Goal: Navigation & Orientation: Find specific page/section

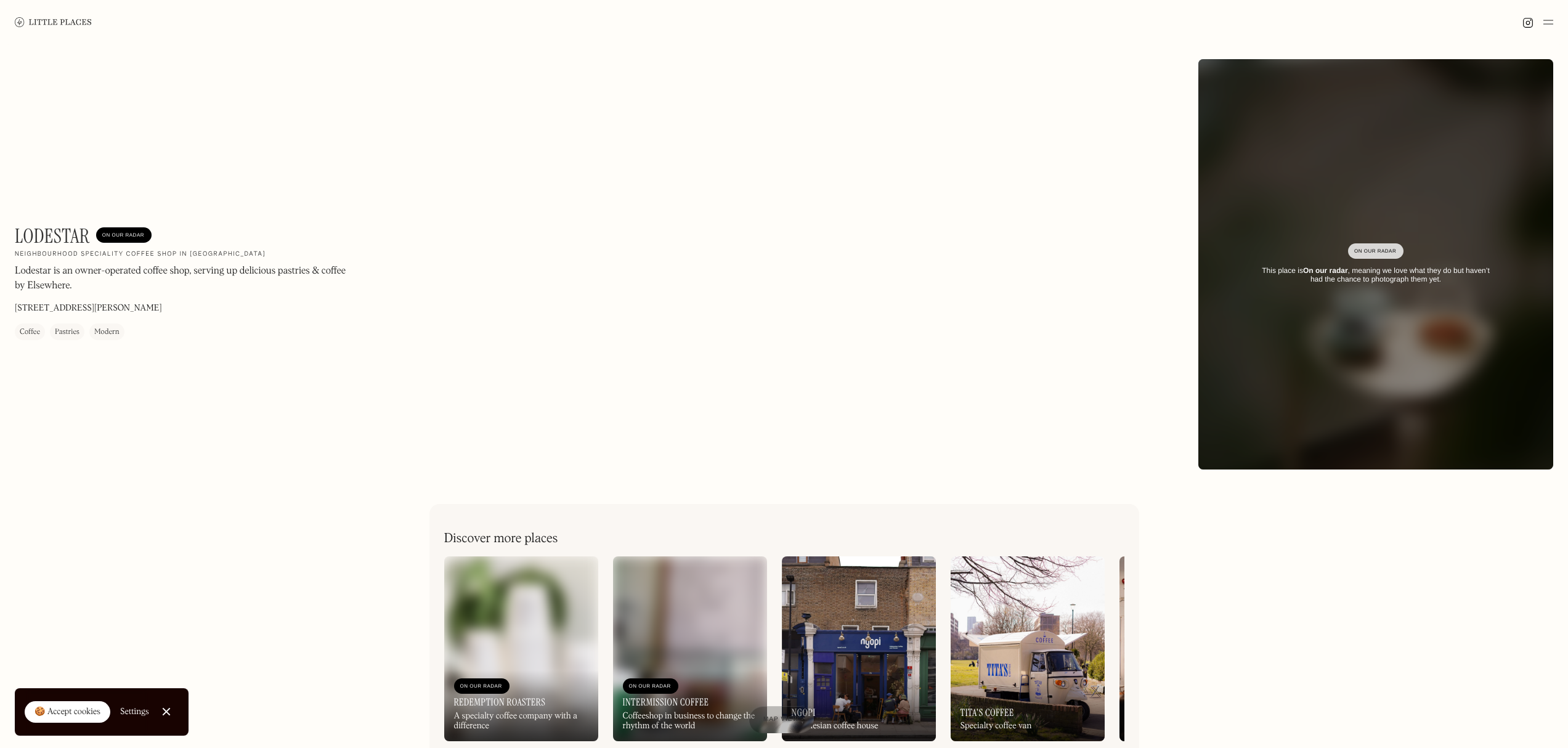
click at [71, 25] on img at bounding box center [53, 22] width 77 height 9
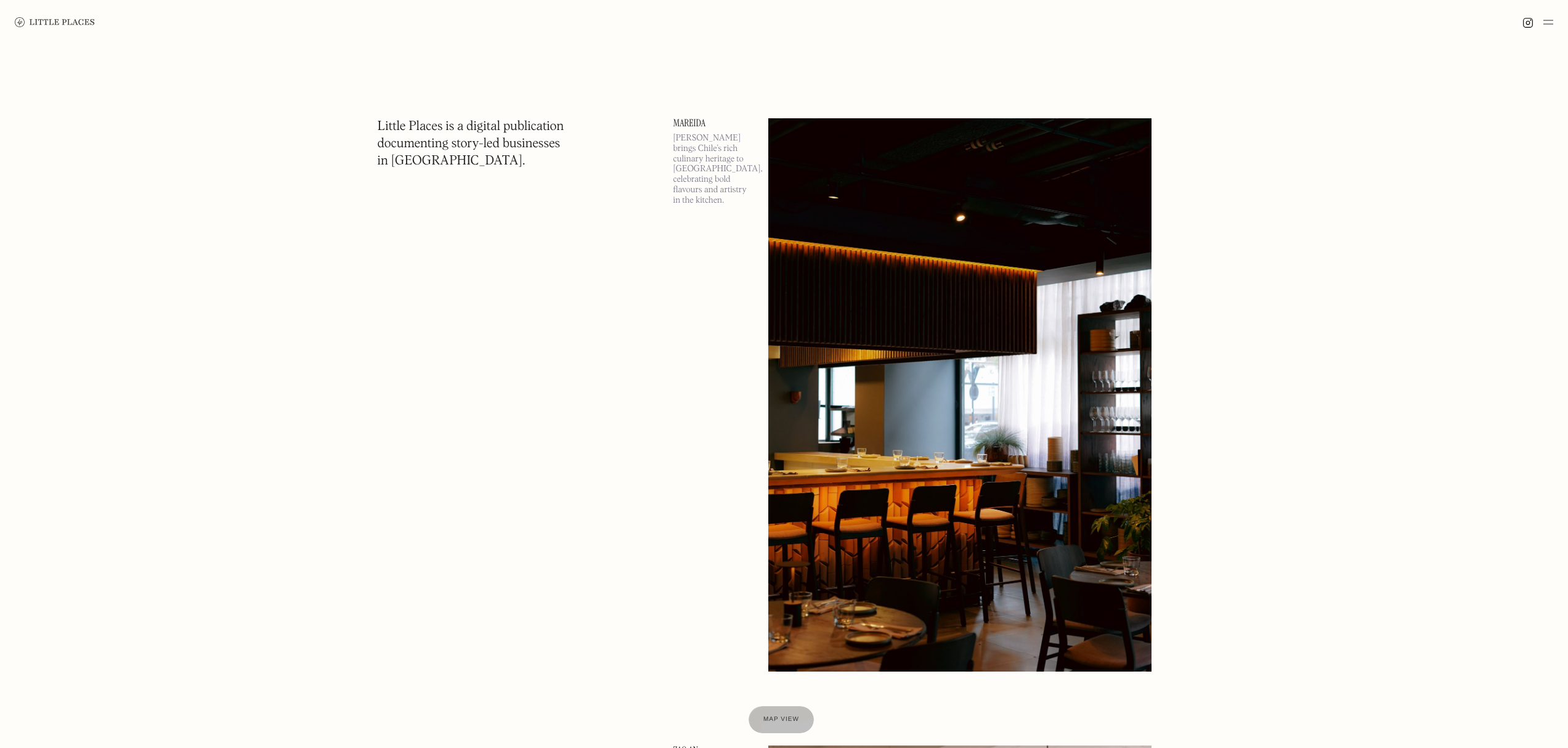
scroll to position [312, 0]
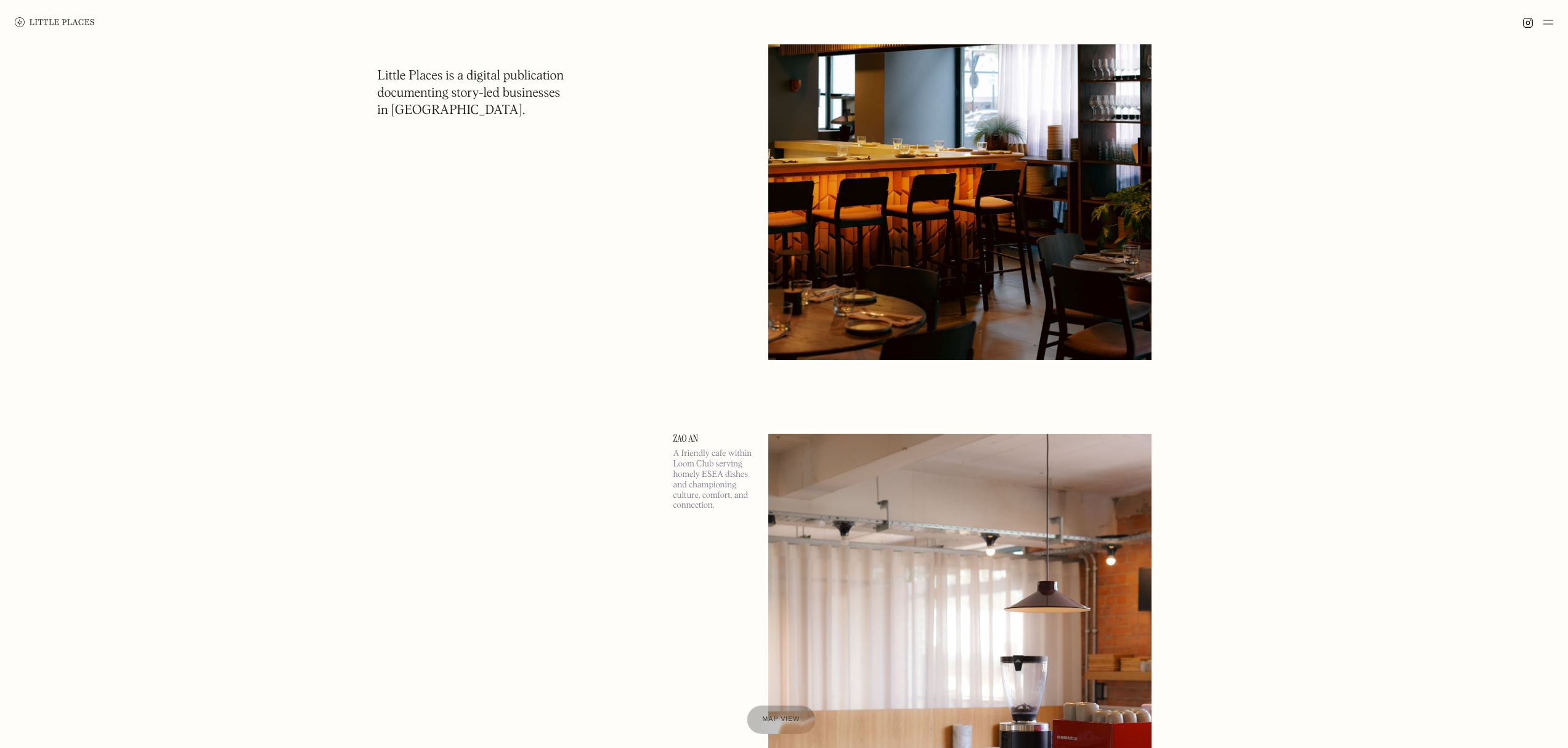
click at [786, 720] on span "Map view" at bounding box center [781, 719] width 37 height 7
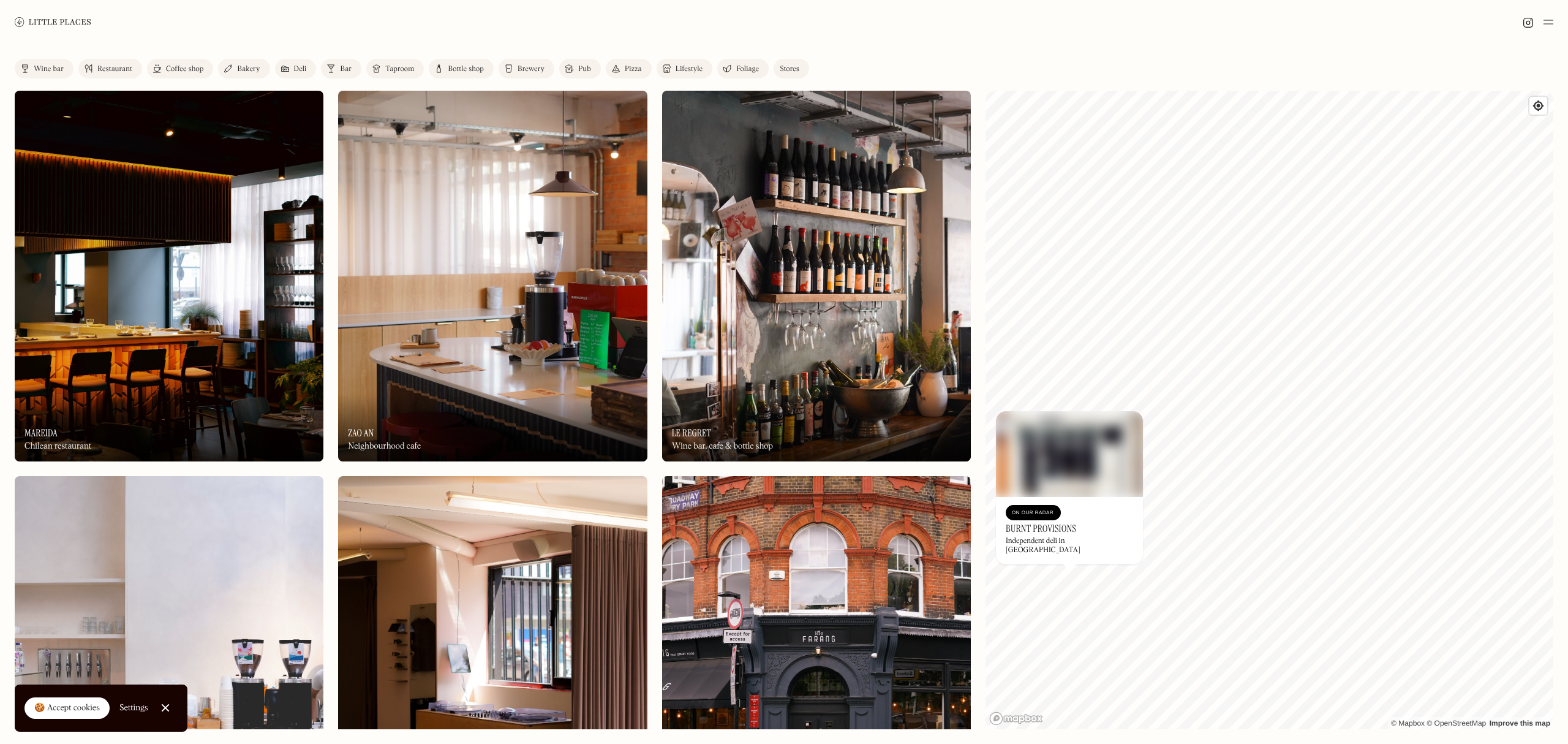
click at [1098, 486] on img at bounding box center [1070, 454] width 147 height 86
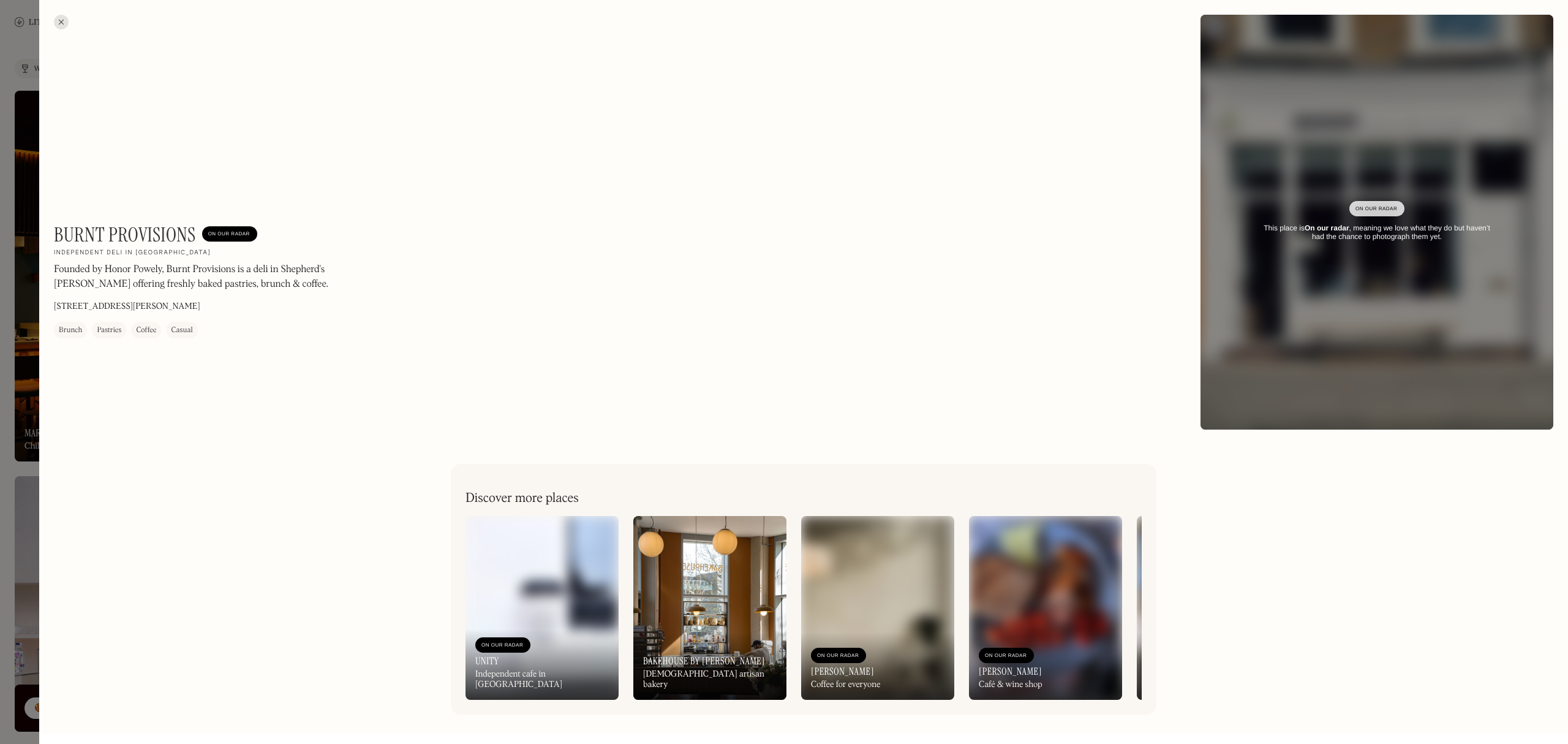
click at [18, 506] on div at bounding box center [784, 372] width 1568 height 744
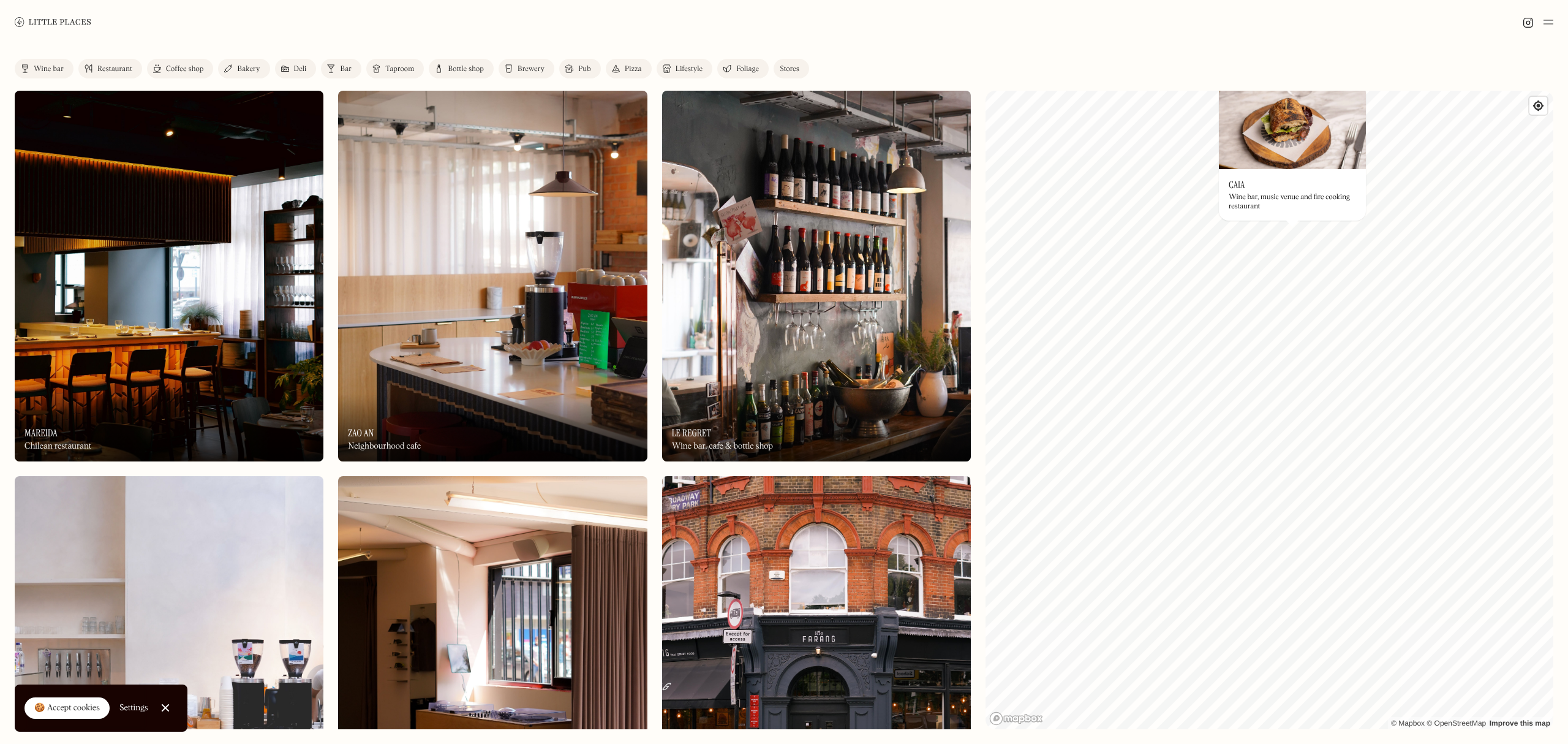
click at [1277, 151] on img at bounding box center [1293, 126] width 147 height 86
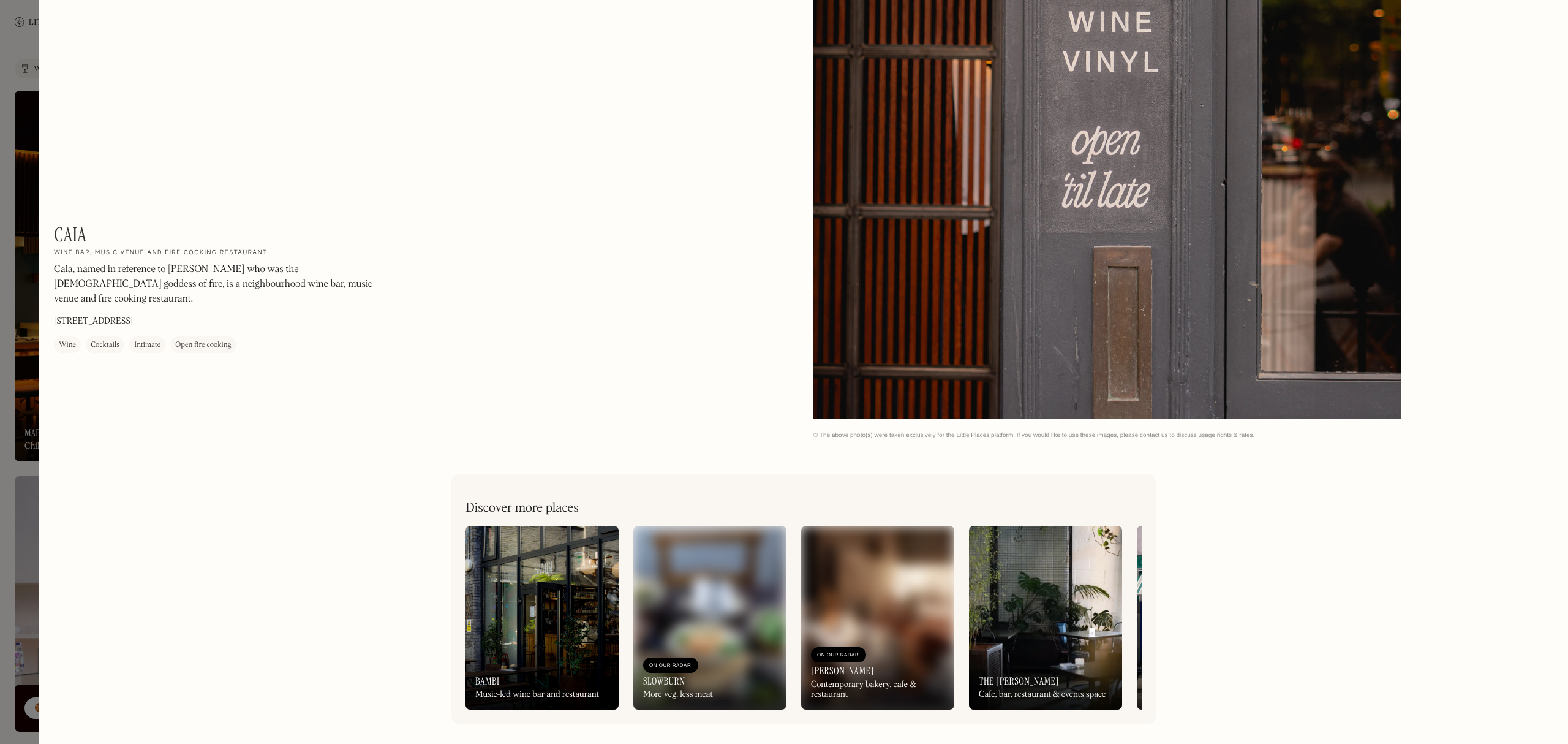
scroll to position [3311, 0]
click at [25, 340] on div at bounding box center [784, 372] width 1568 height 744
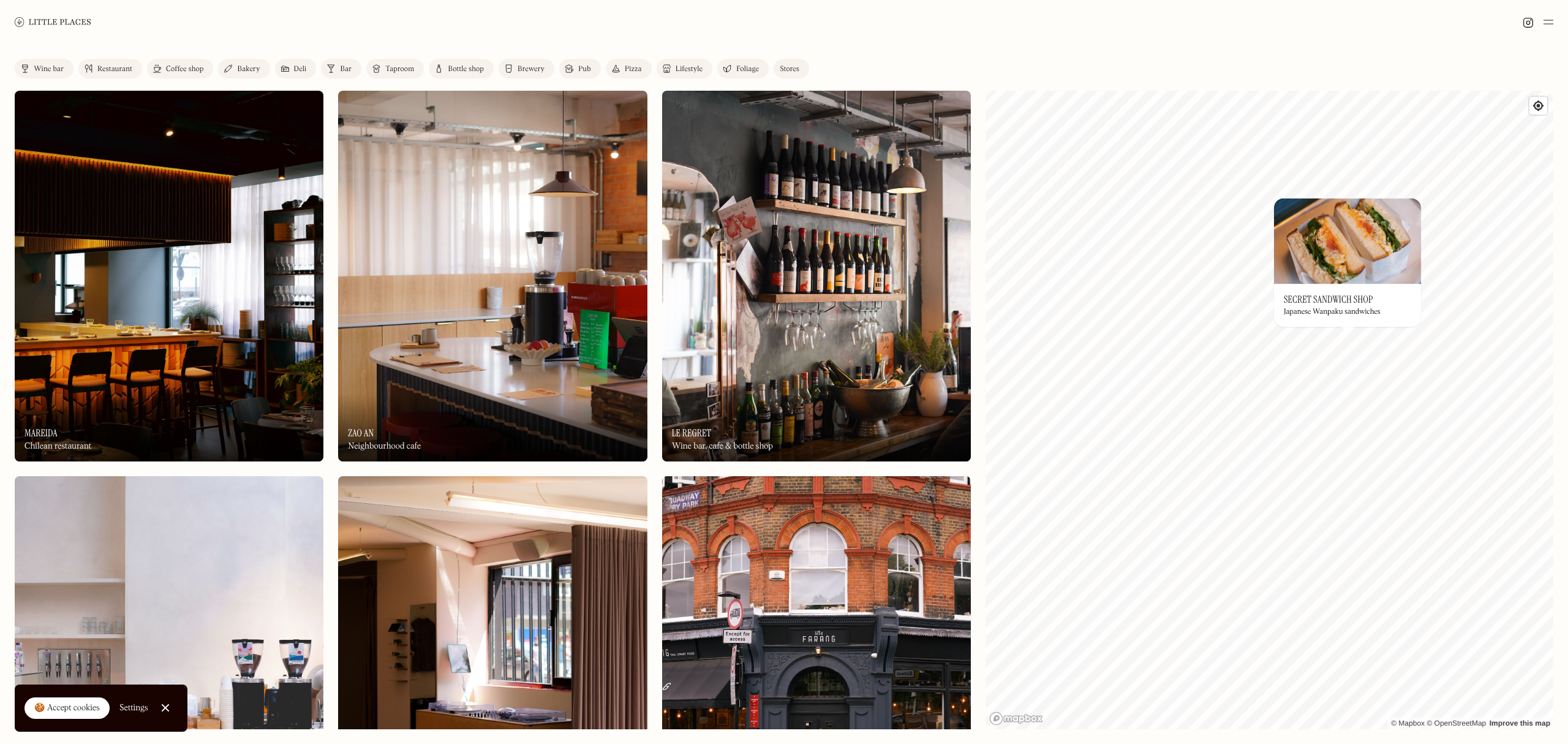
click at [1326, 258] on img at bounding box center [1348, 241] width 147 height 86
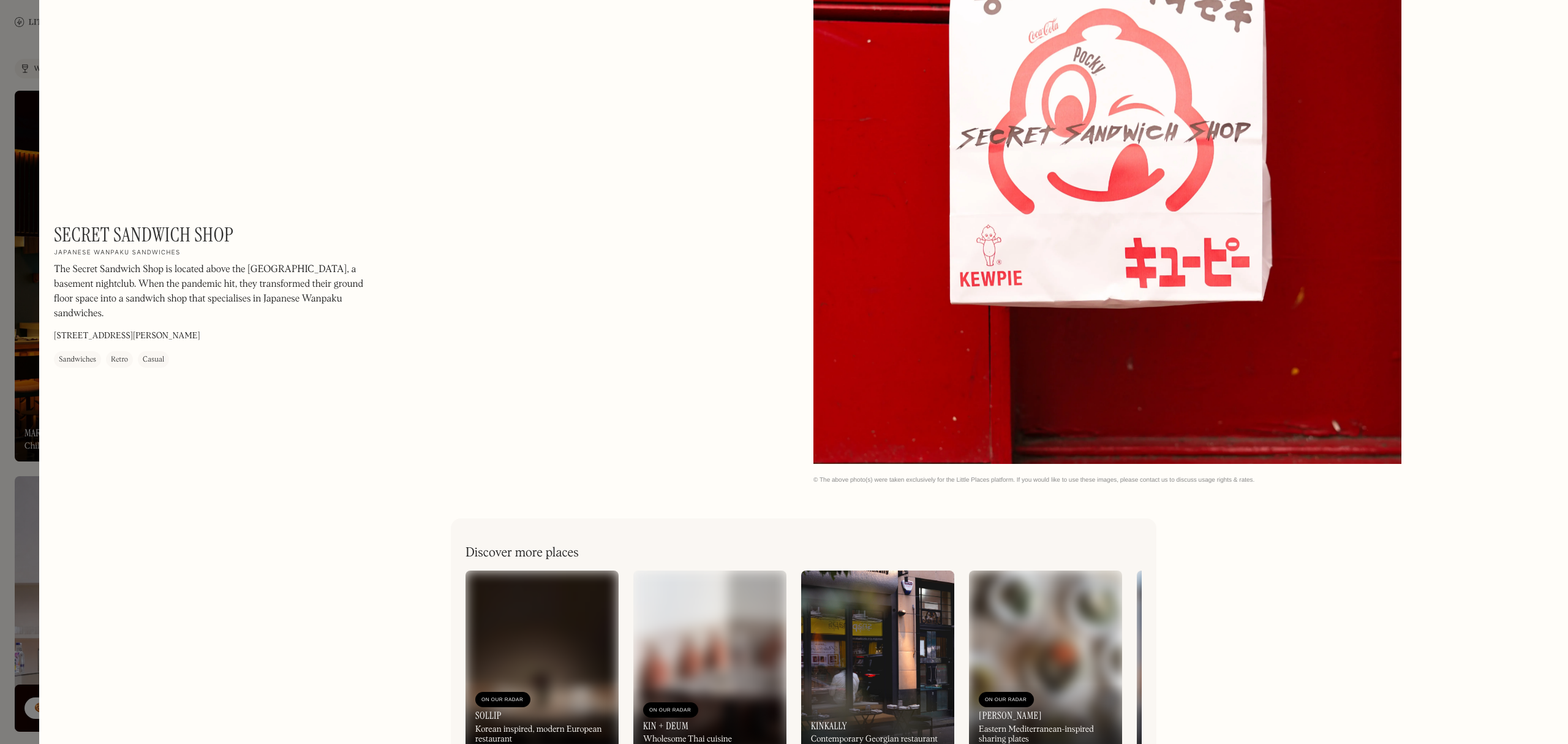
scroll to position [2567, 0]
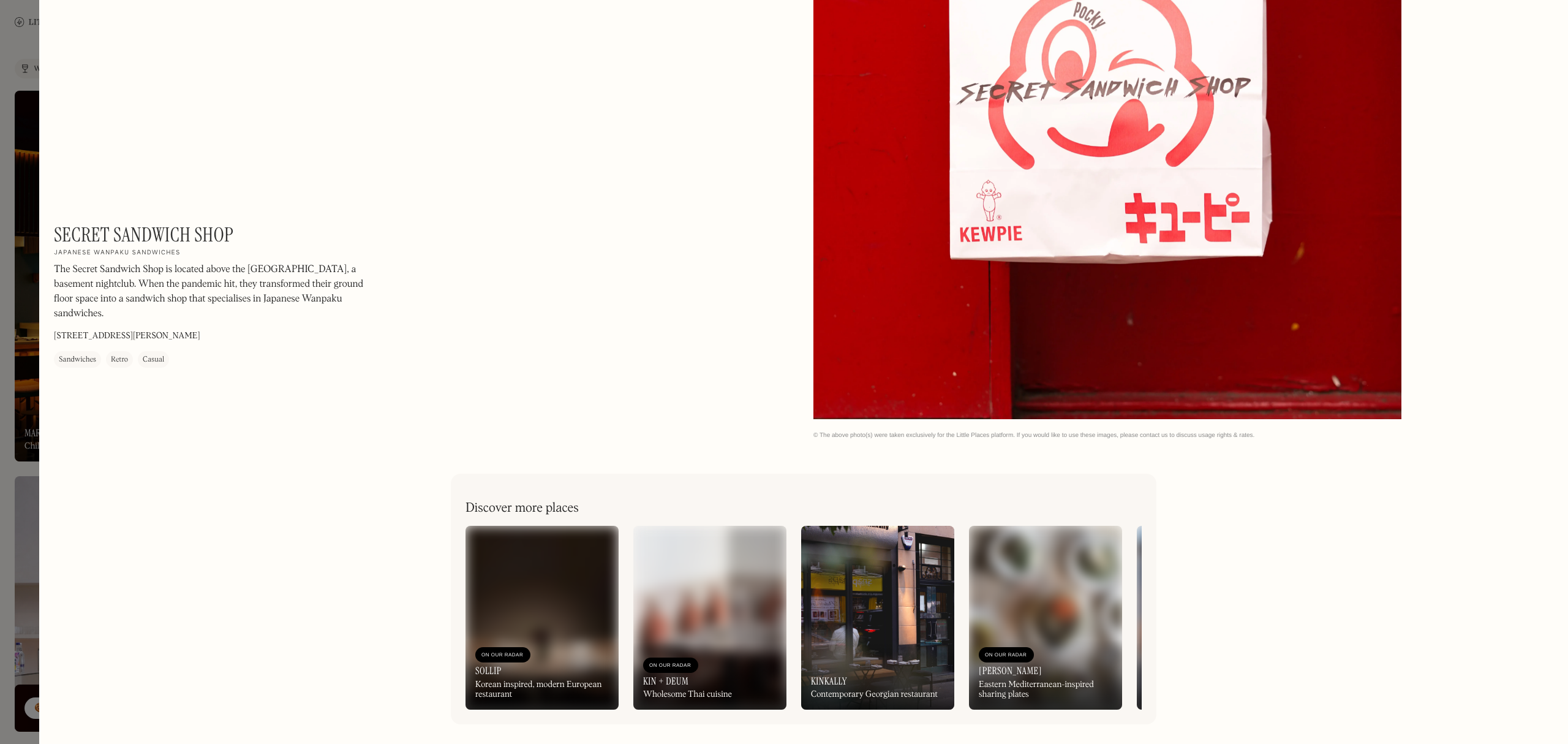
click at [22, 334] on div at bounding box center [784, 372] width 1568 height 744
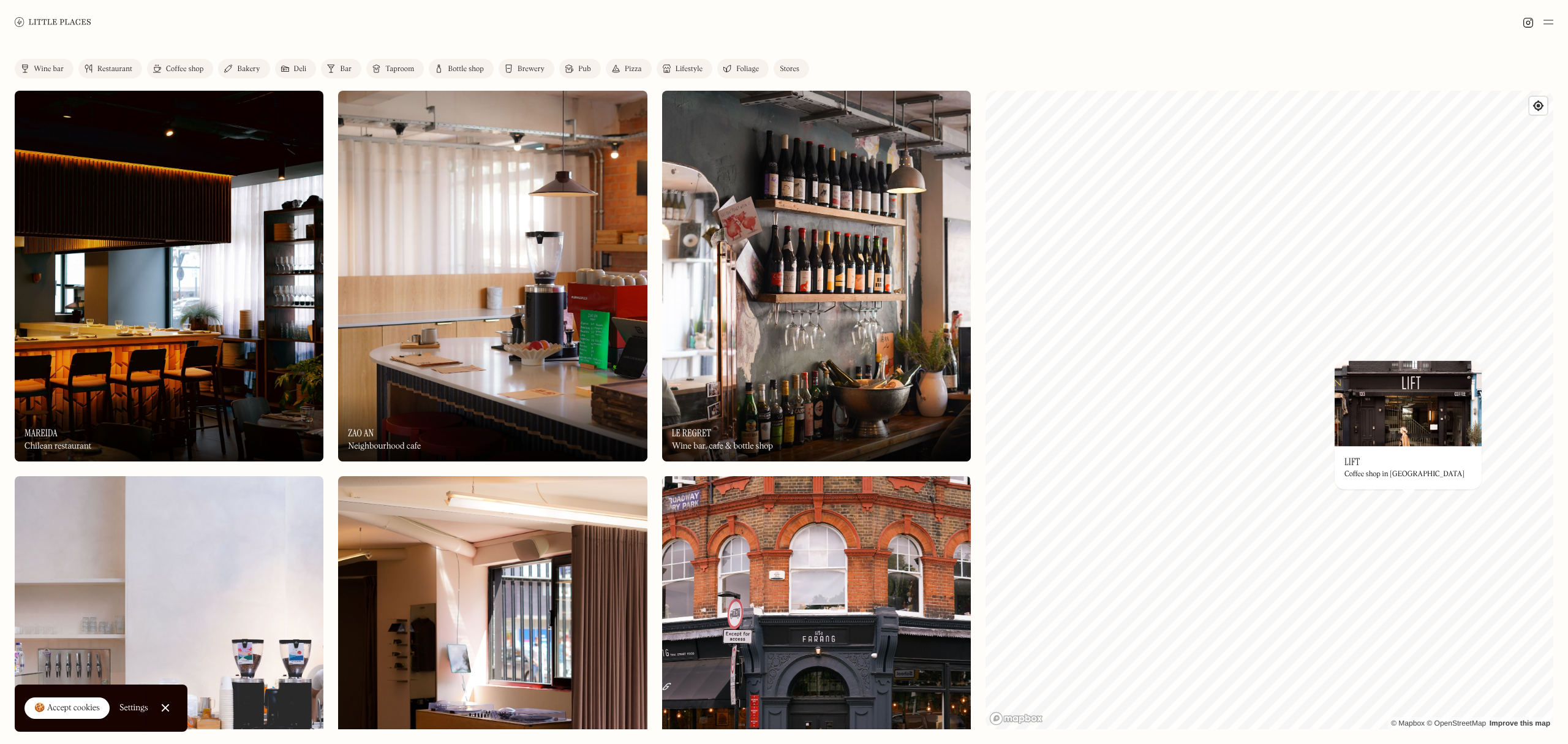
click at [1396, 427] on img at bounding box center [1408, 403] width 147 height 86
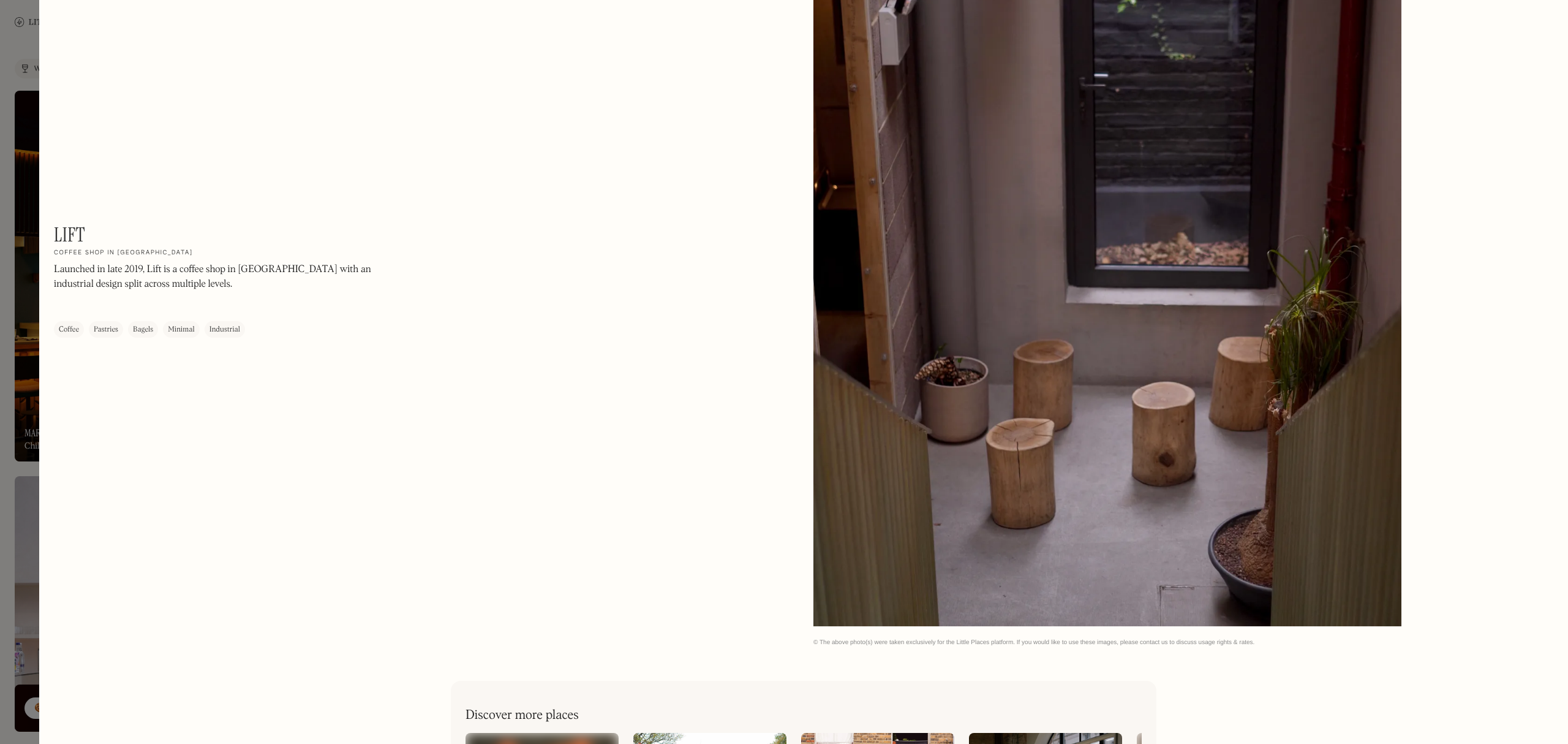
scroll to position [1604, 0]
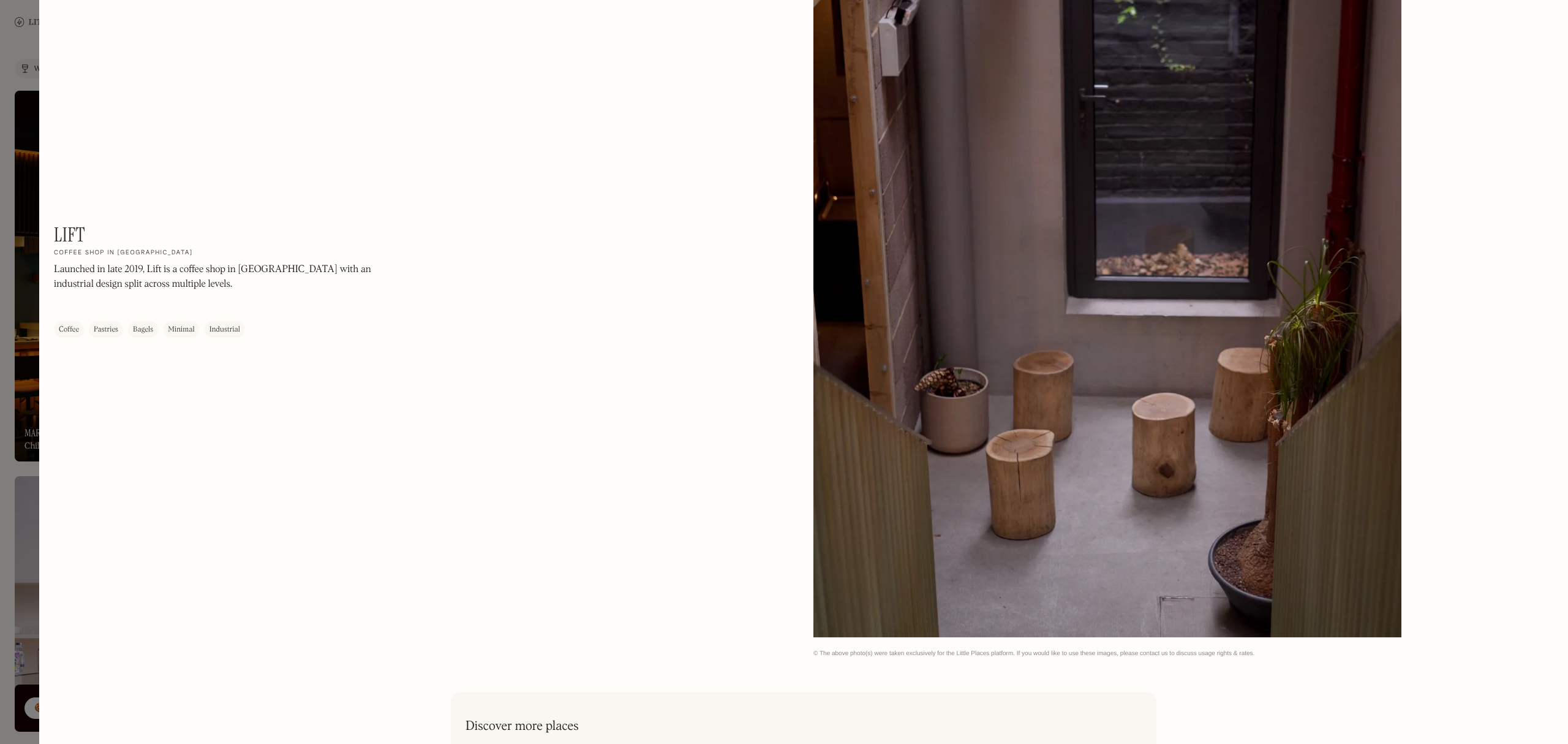
click at [29, 245] on div at bounding box center [784, 372] width 1568 height 744
